Goal: Task Accomplishment & Management: Manage account settings

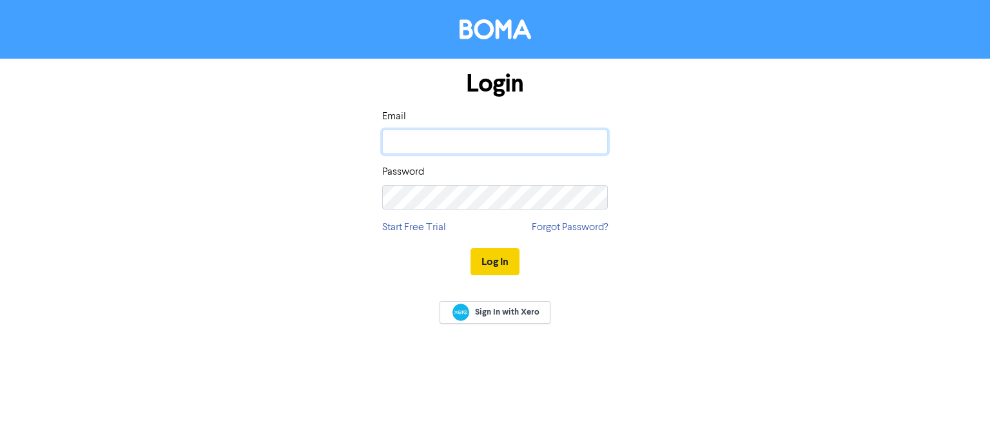
type input "[EMAIL_ADDRESS][DOMAIN_NAME]"
click at [495, 262] on button "Log In" at bounding box center [495, 261] width 49 height 27
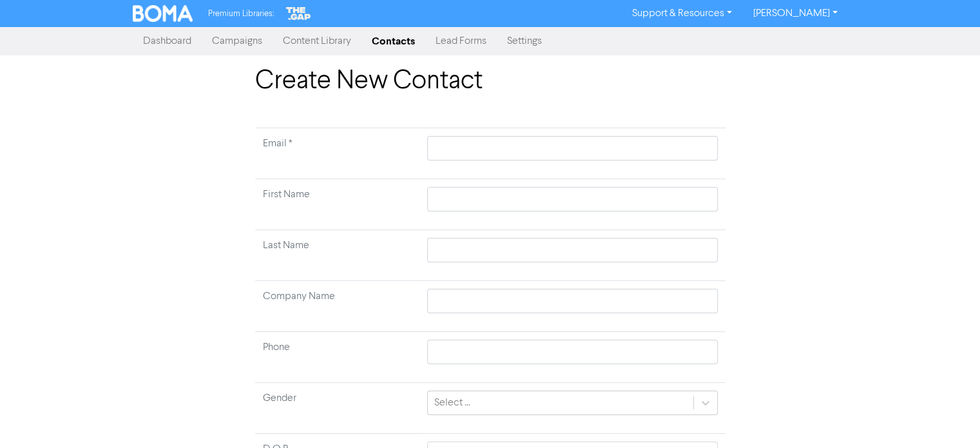
click at [171, 17] on img at bounding box center [163, 13] width 61 height 17
